Goal: Connect with others: Connect with others

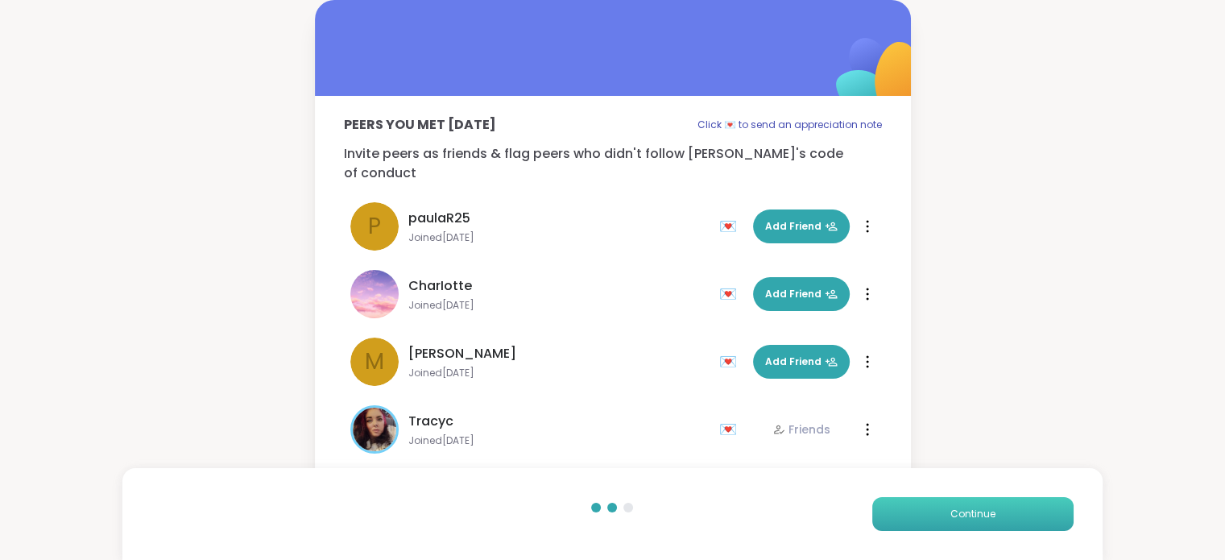
scroll to position [251, 0]
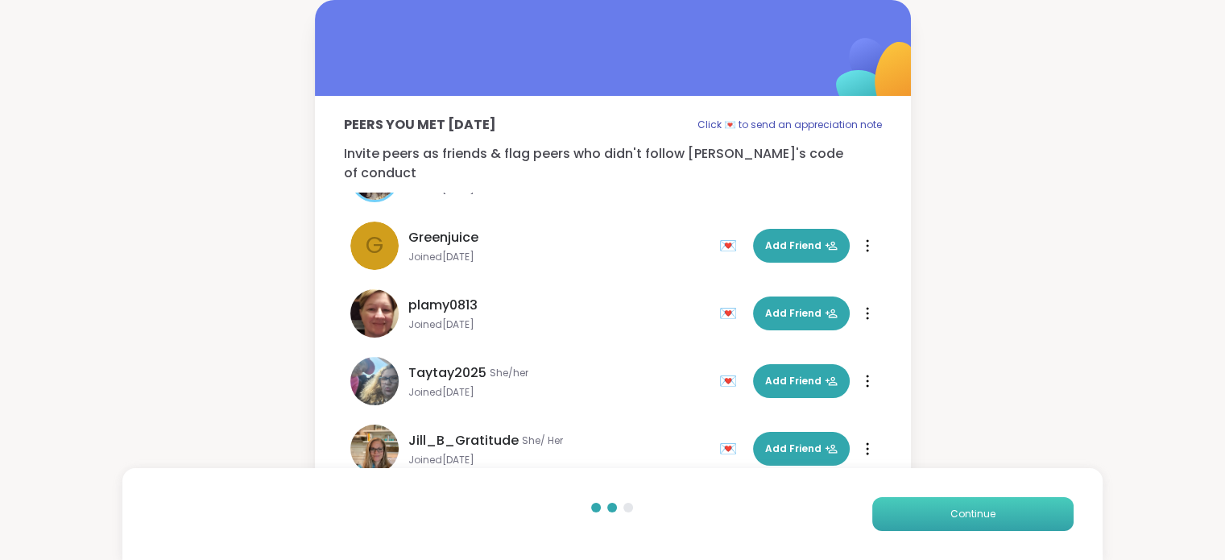
click at [1042, 509] on button "Continue" at bounding box center [972, 514] width 201 height 34
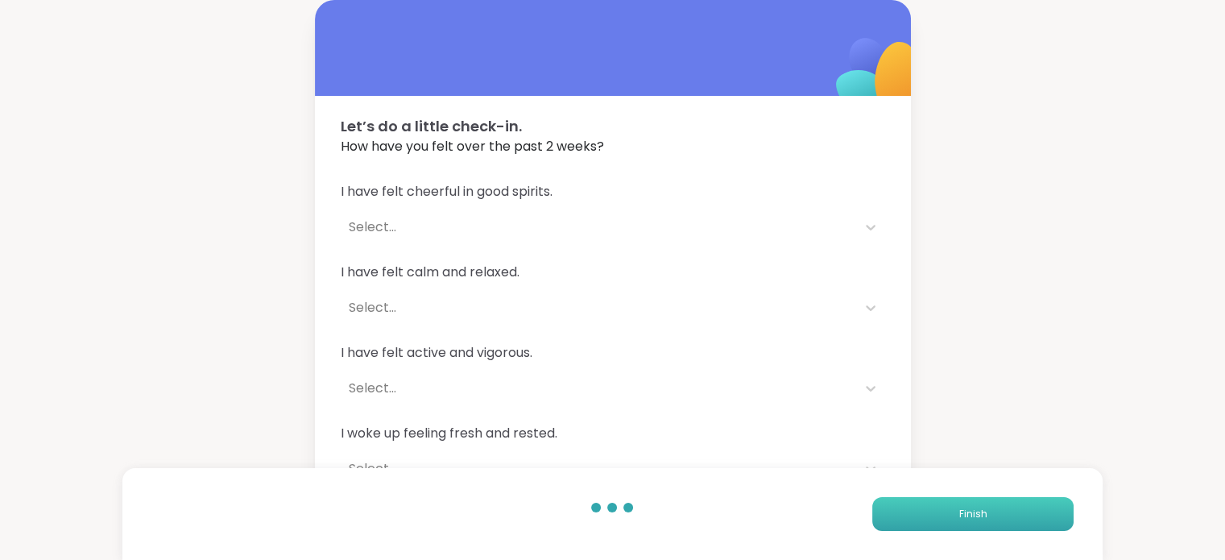
click at [1042, 509] on button "Finish" at bounding box center [972, 514] width 201 height 34
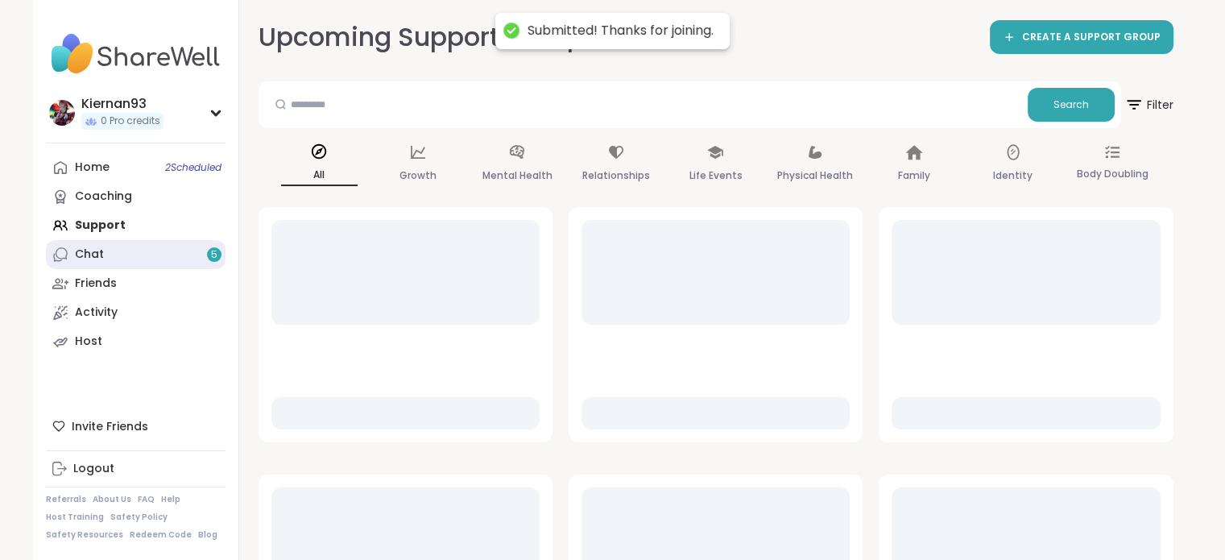
click at [151, 263] on link "Chat 5" at bounding box center [136, 254] width 180 height 29
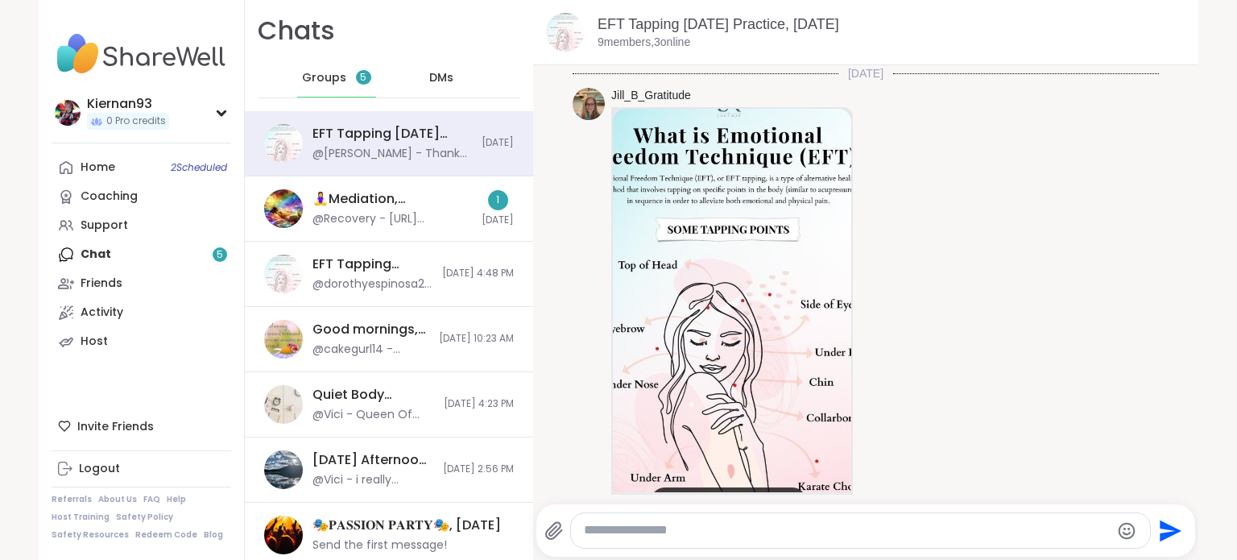
scroll to position [2859, 0]
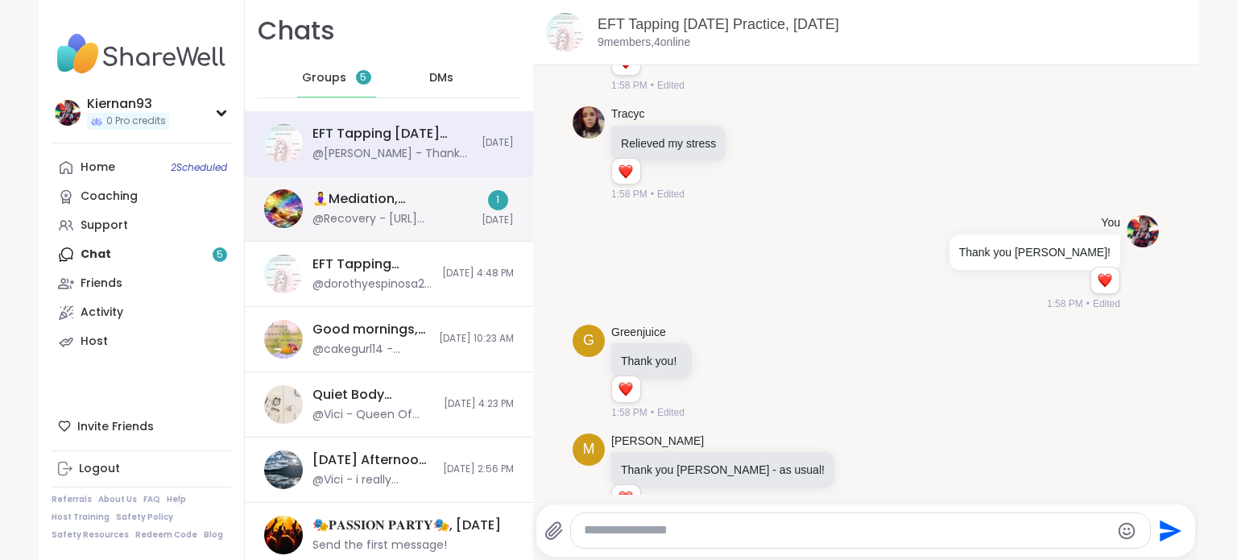
click at [397, 214] on div "@Recovery - https://sharewellnow.com/session/e8bab46a-c985-4173-ae8a-11a0143d47…" at bounding box center [391, 219] width 159 height 16
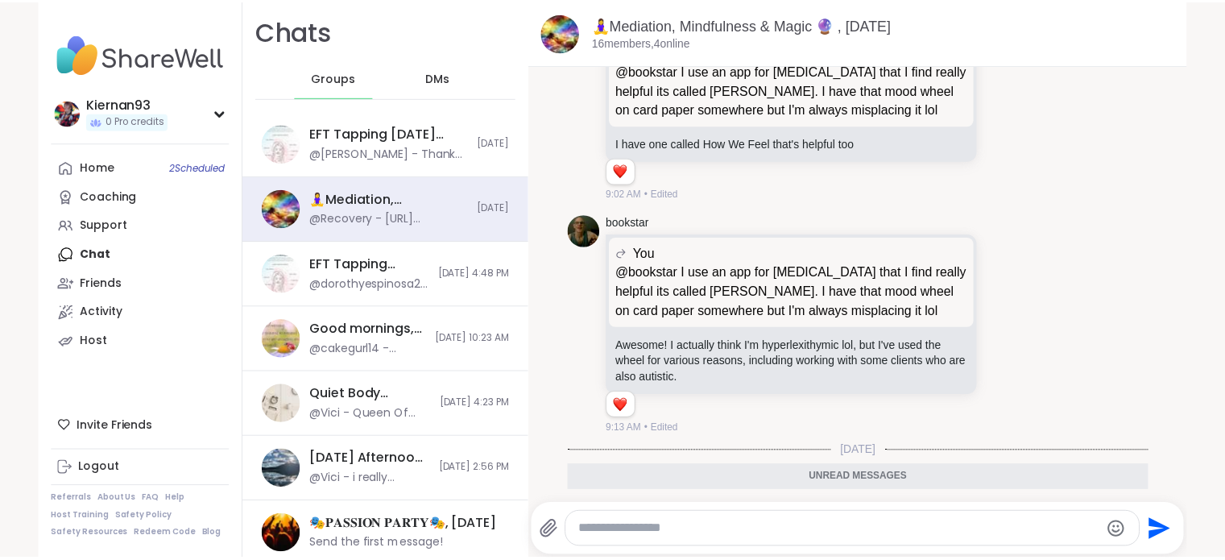
scroll to position [5952, 0]
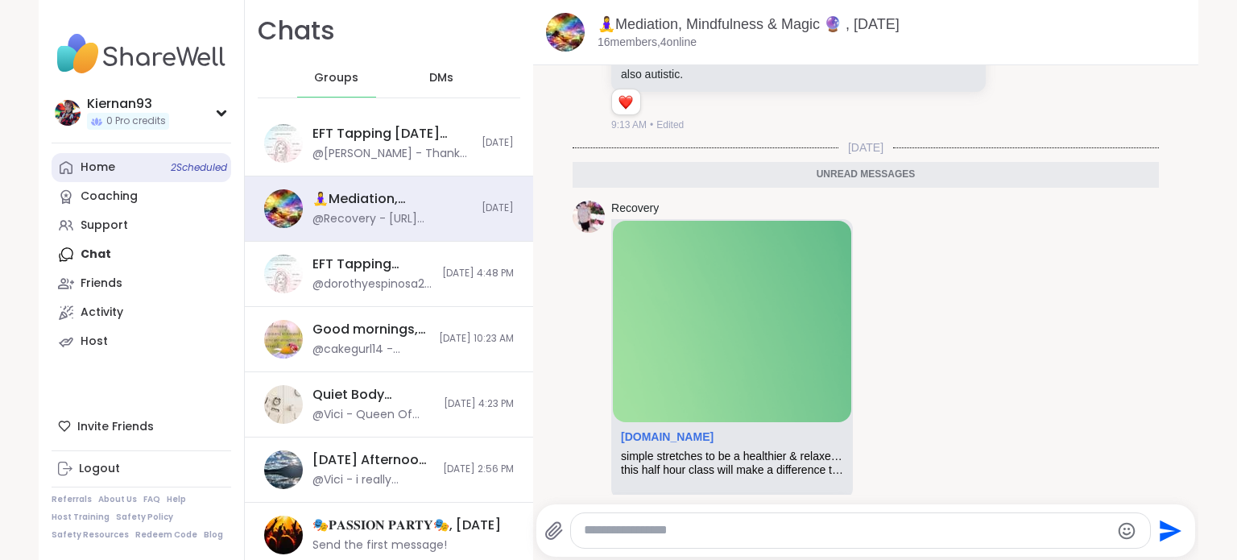
click at [105, 156] on link "Home 2 Scheduled" at bounding box center [142, 167] width 180 height 29
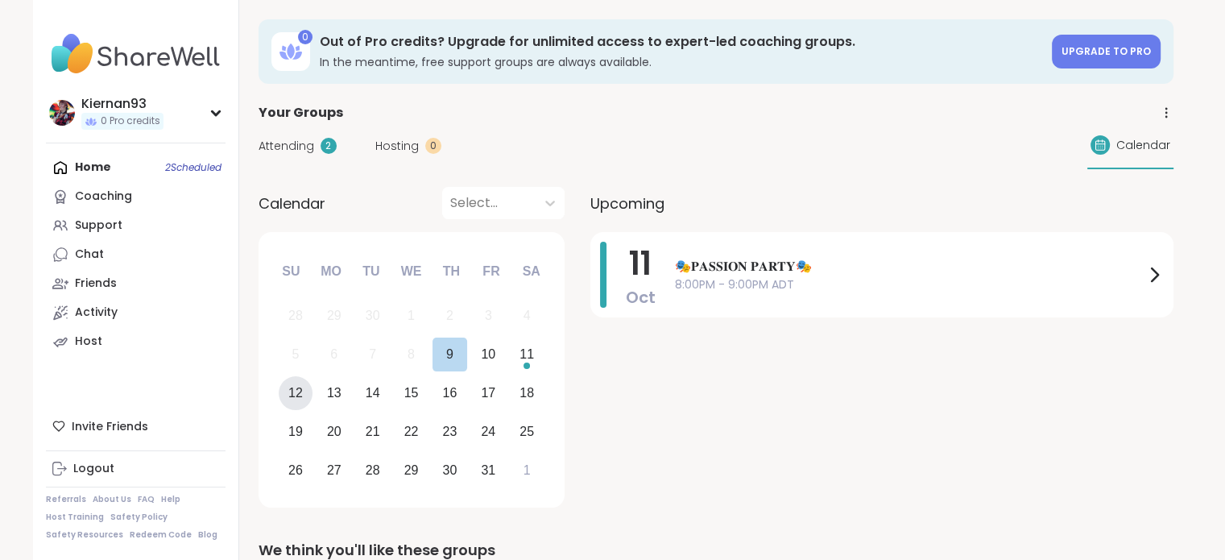
click at [300, 387] on div "12" at bounding box center [295, 393] width 14 height 22
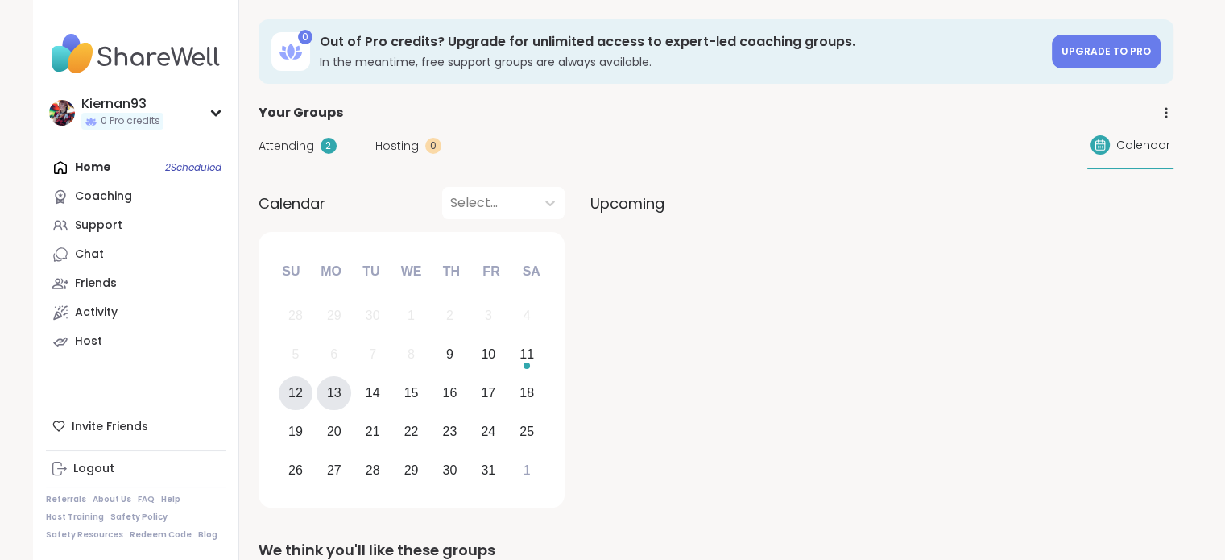
click at [329, 393] on div "13" at bounding box center [334, 393] width 14 height 22
click at [496, 353] on div "10" at bounding box center [488, 354] width 35 height 35
click at [530, 354] on div "11" at bounding box center [526, 354] width 14 height 22
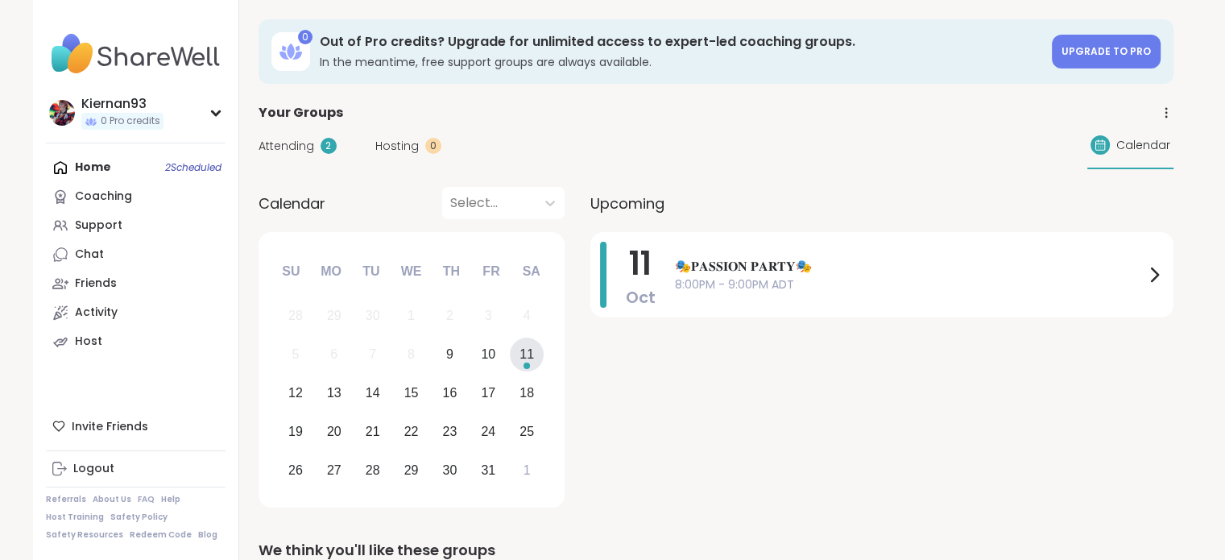
click at [1130, 140] on span "Calendar" at bounding box center [1143, 145] width 54 height 17
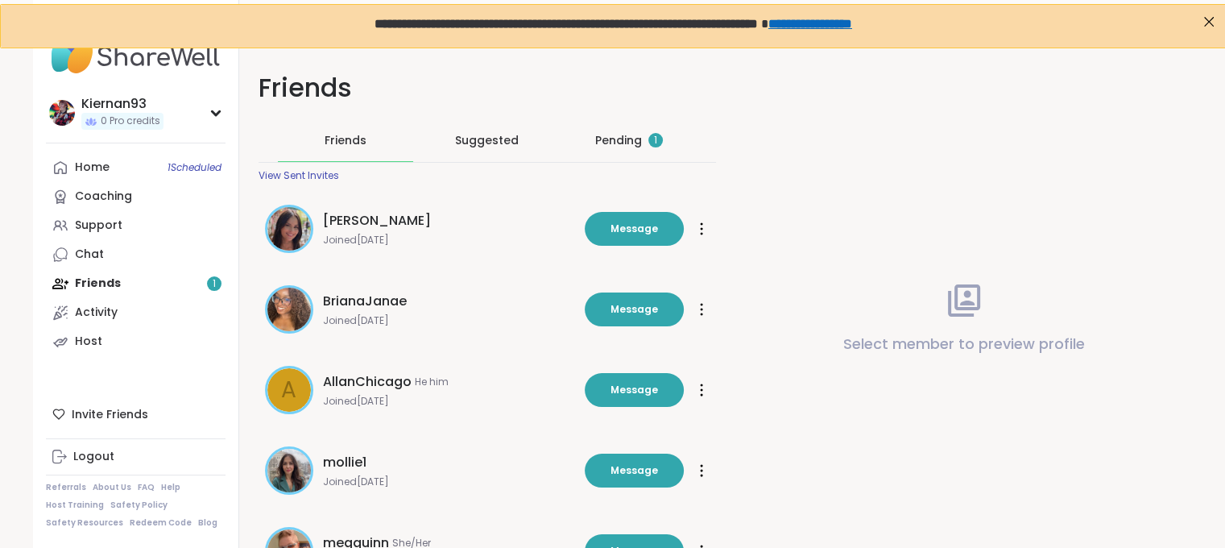
click at [630, 128] on div "Pending 1" at bounding box center [628, 140] width 135 height 42
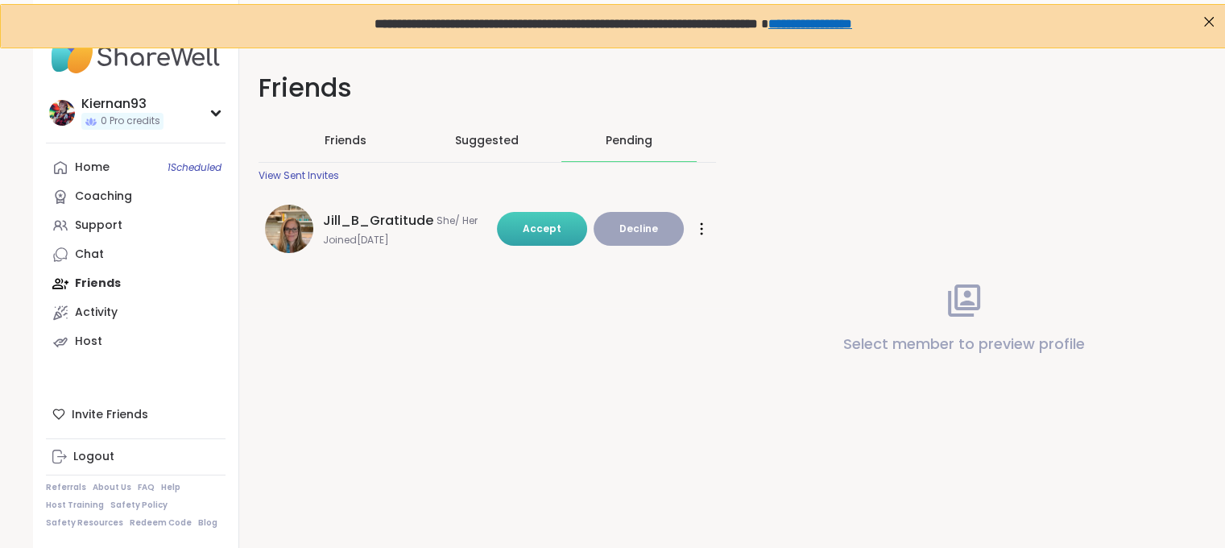
click at [535, 238] on button "Accept" at bounding box center [542, 229] width 90 height 34
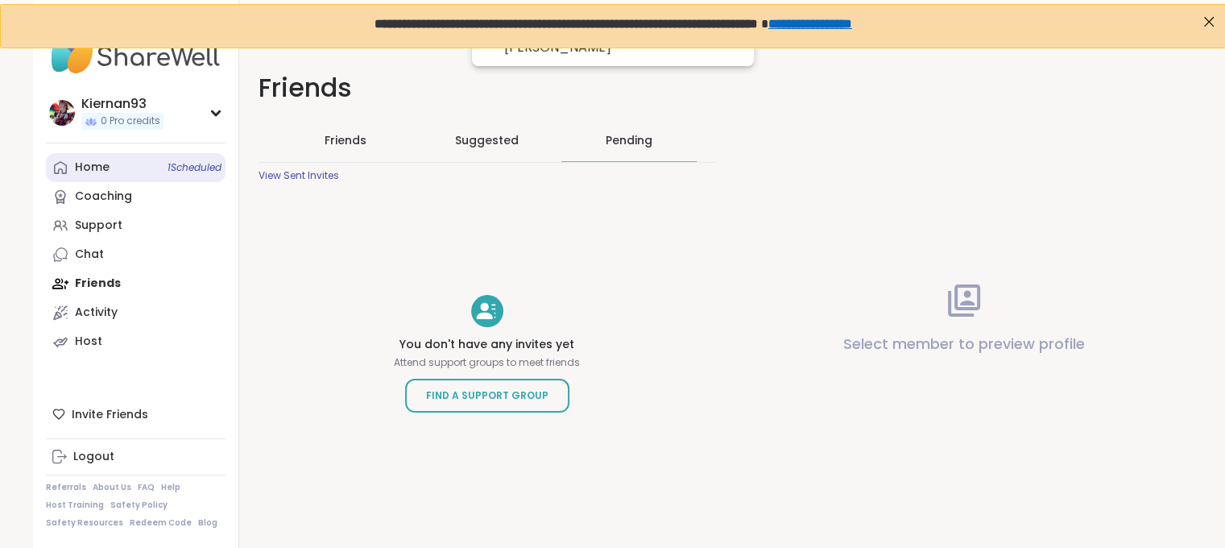
click at [130, 169] on link "Home 1 Scheduled" at bounding box center [136, 167] width 180 height 29
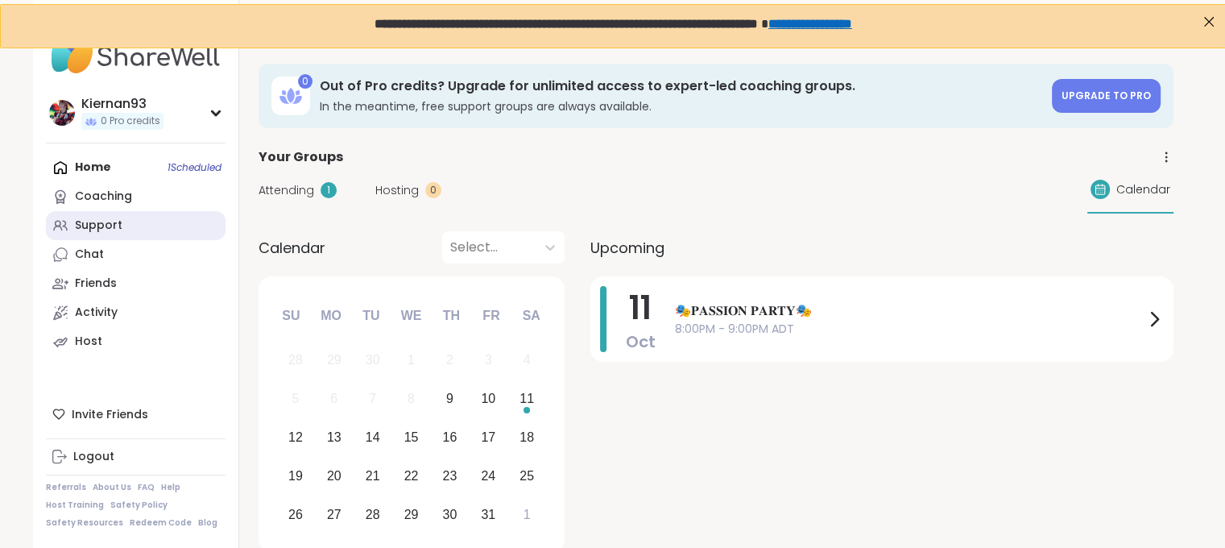
click at [116, 226] on div "Support" at bounding box center [99, 225] width 48 height 16
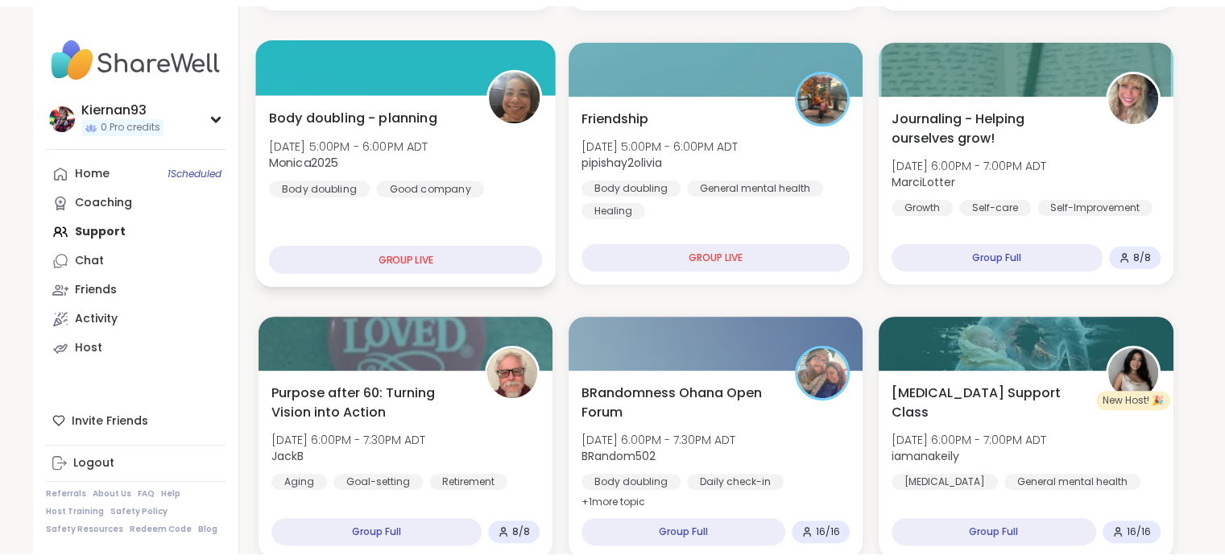
scroll to position [492, 0]
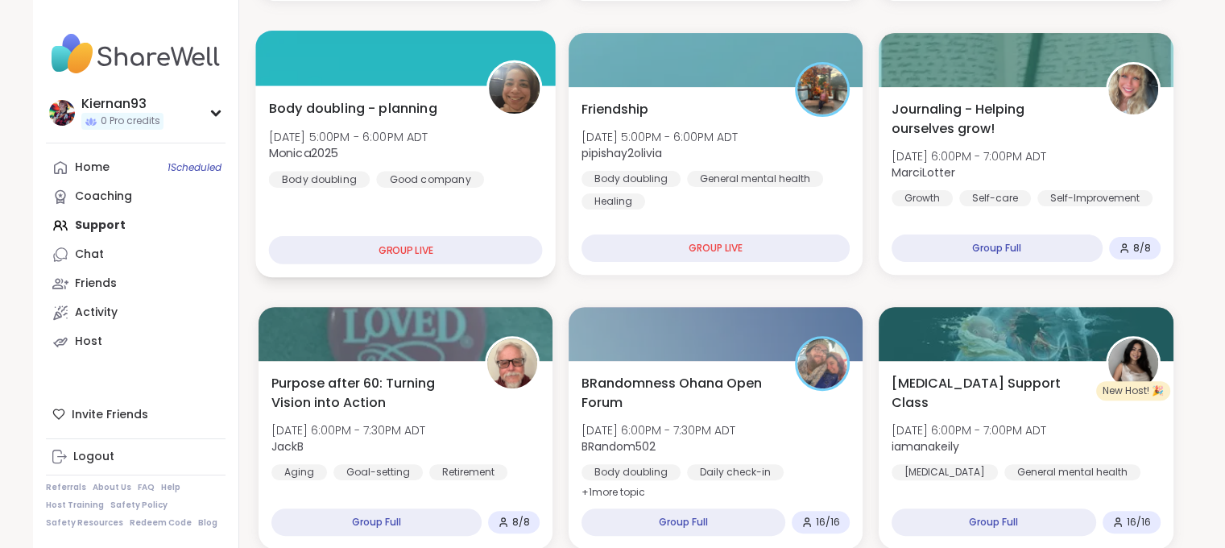
click at [523, 386] on img at bounding box center [512, 363] width 50 height 50
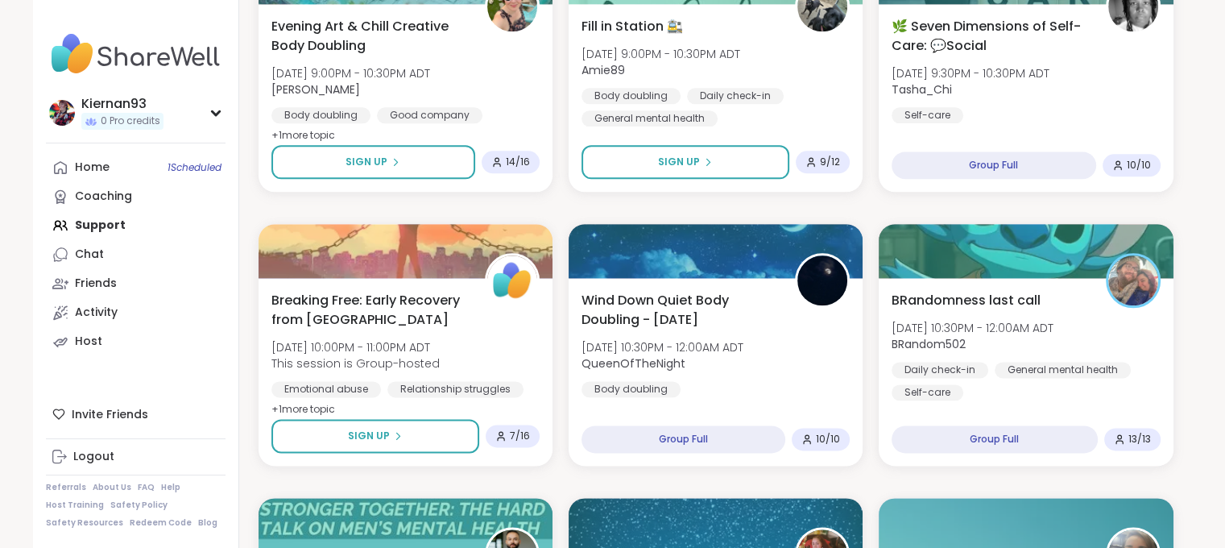
scroll to position [2145, 0]
